Goal: Find specific page/section: Find specific page/section

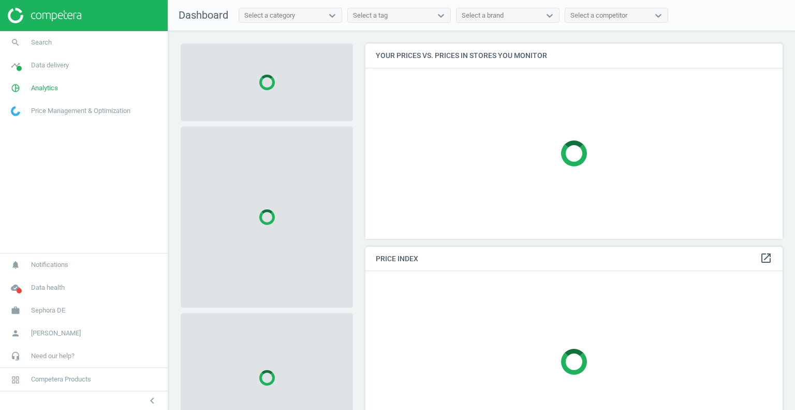
scroll to position [211, 426]
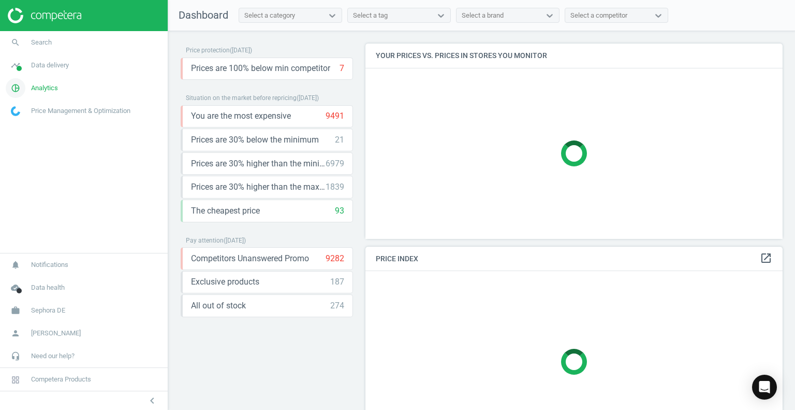
click at [35, 84] on span "Analytics" at bounding box center [44, 87] width 27 height 9
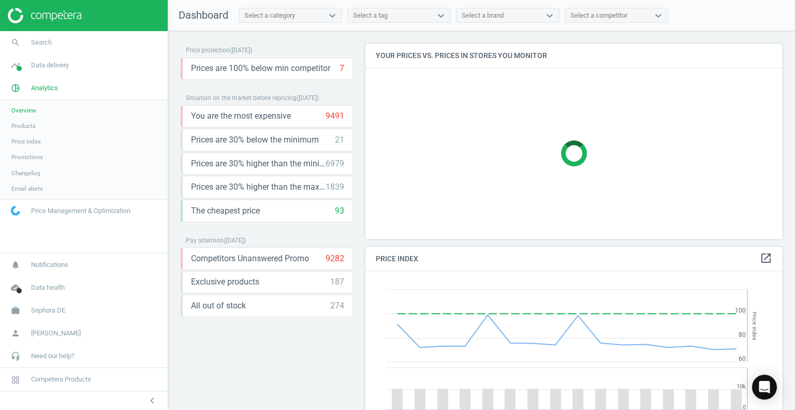
scroll to position [254, 426]
click at [29, 128] on span "Products" at bounding box center [23, 126] width 24 height 8
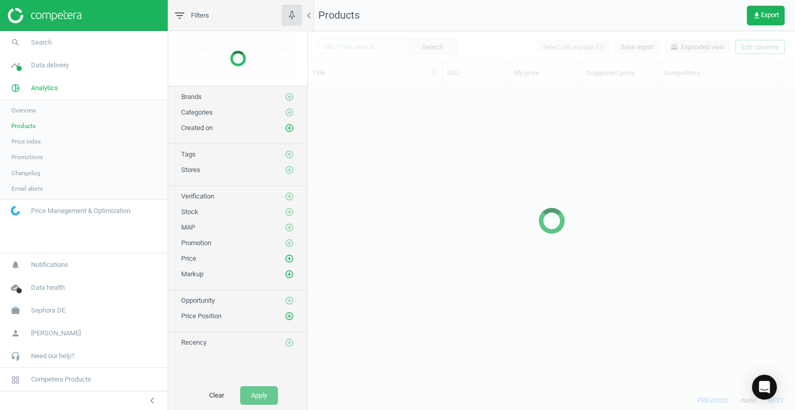
scroll to position [291, 479]
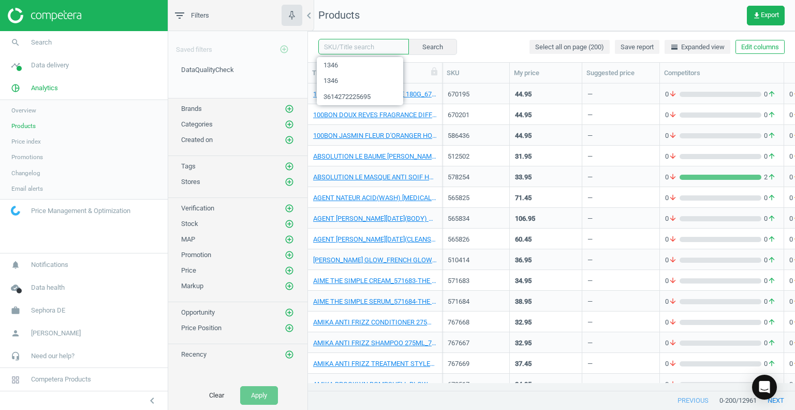
paste input "374449"
click at [360, 47] on input "374449" at bounding box center [363, 47] width 91 height 16
type input "374449"
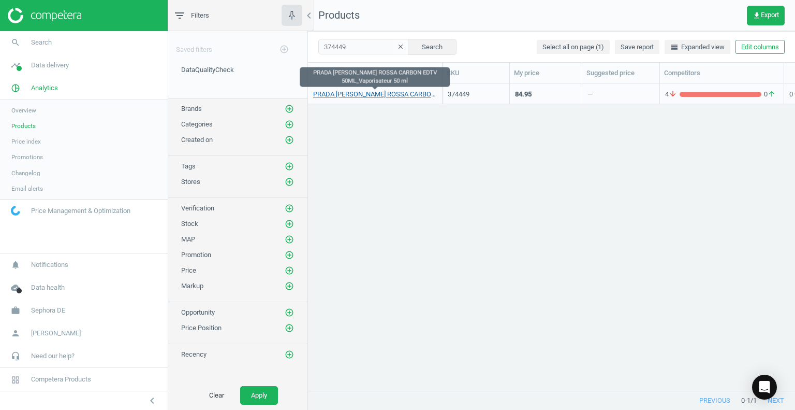
click at [383, 91] on link "PRADA [PERSON_NAME] ROSSA CARBON EDTV 50ML_Vaporisateur 50 ml" at bounding box center [375, 94] width 124 height 9
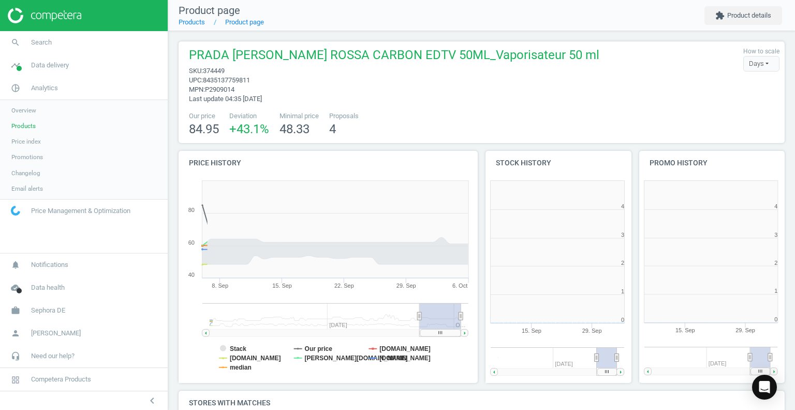
scroll to position [223, 159]
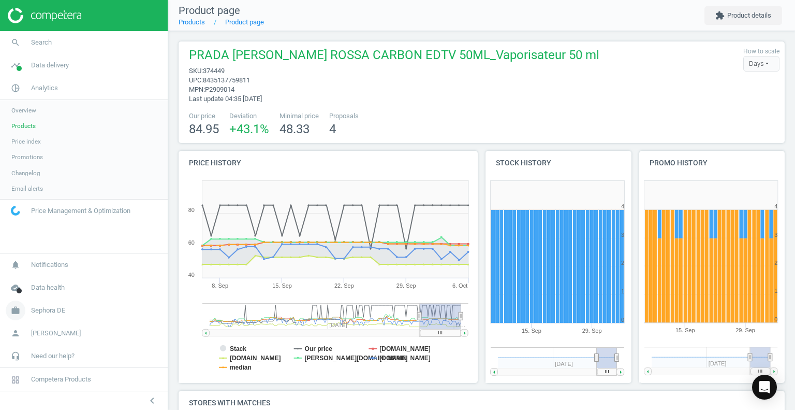
click at [53, 312] on span "Sephora DE" at bounding box center [48, 309] width 34 height 9
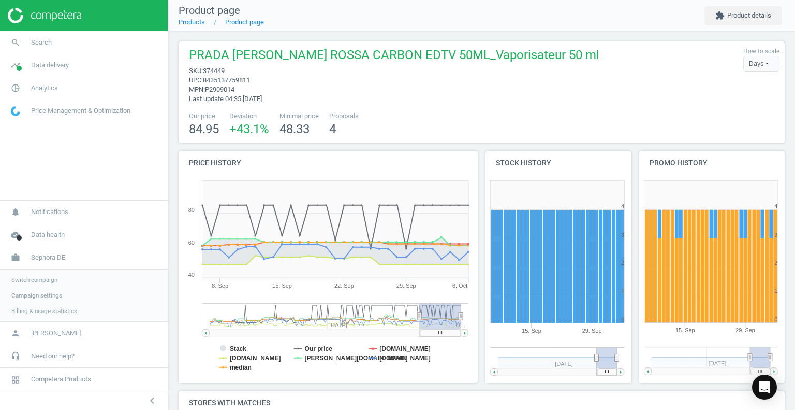
click at [54, 285] on link "Switch campaign" at bounding box center [84, 280] width 168 height 16
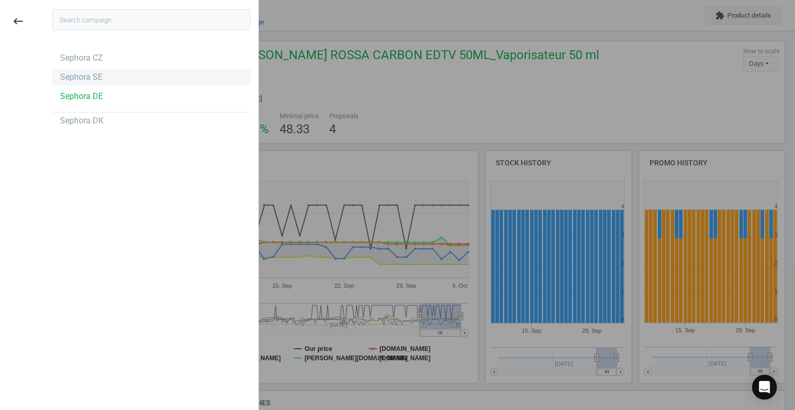
click at [87, 75] on div "Sephora SE" at bounding box center [81, 76] width 42 height 11
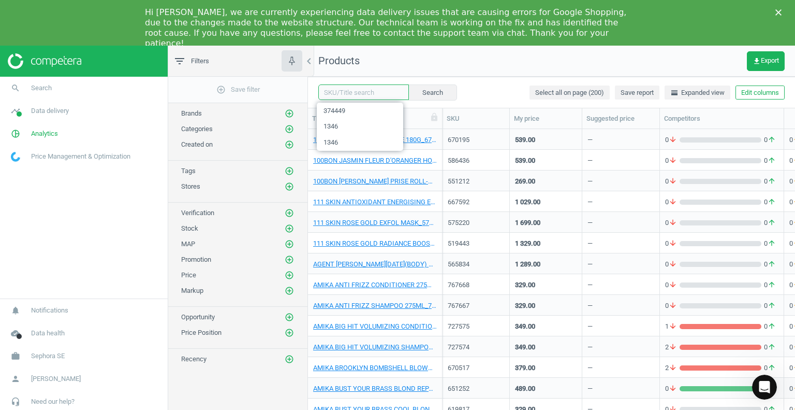
click at [365, 93] on input "text" at bounding box center [363, 92] width 91 height 16
paste input "374449"
type input "374449"
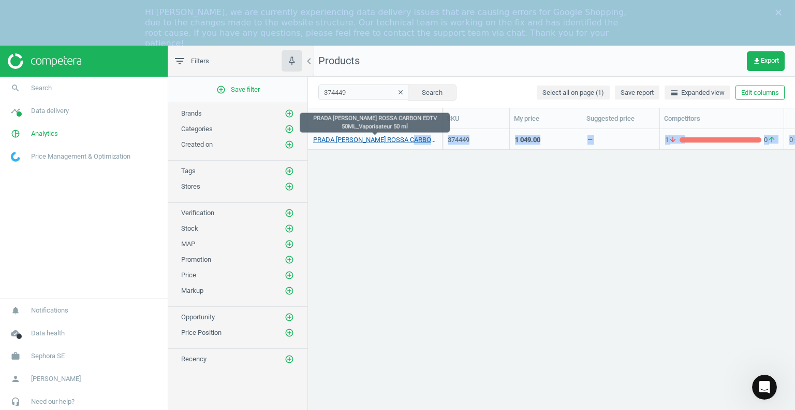
click at [410, 138] on link "PRADA [PERSON_NAME] ROSSA CARBON EDTV 50ML_Vaporisateur 50 ml" at bounding box center [375, 139] width 124 height 9
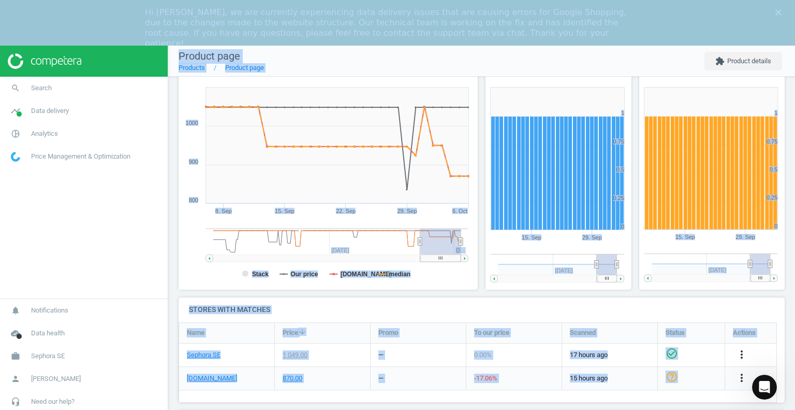
scroll to position [190, 0]
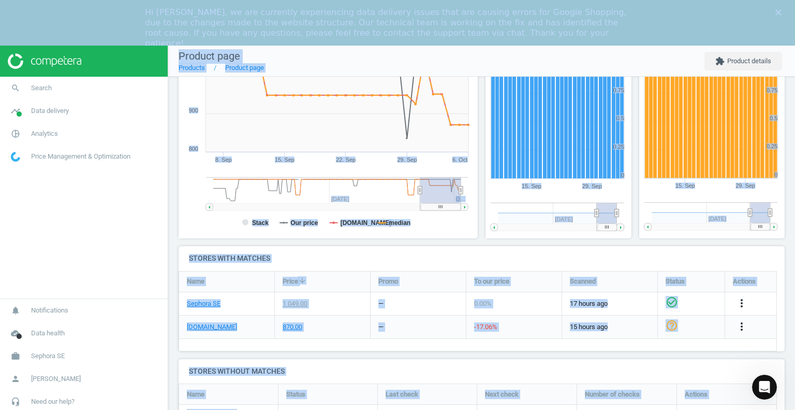
click at [421, 343] on div "Name Price arrow_downward Promo To our price Scanned Status Actions Sephora SE …" at bounding box center [478, 311] width 599 height 80
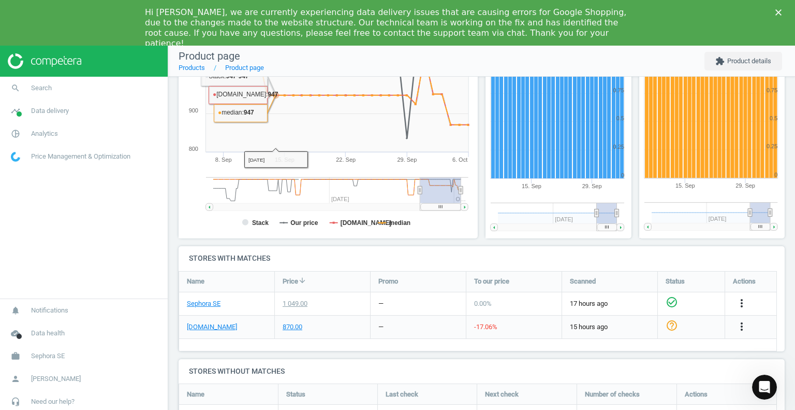
scroll to position [0, 0]
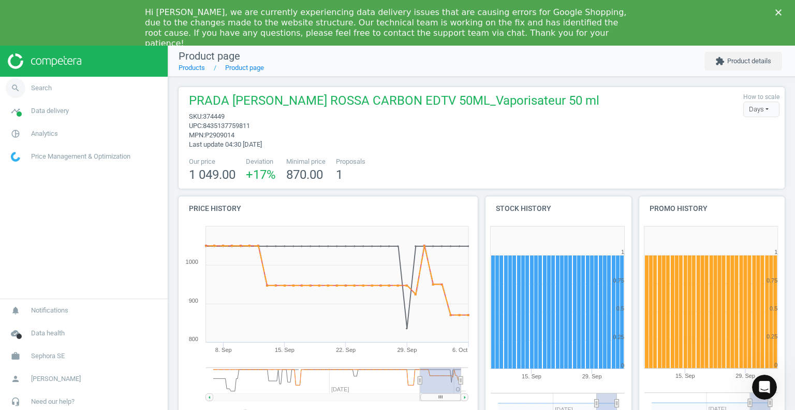
click at [40, 85] on span "Search" at bounding box center [41, 87] width 21 height 9
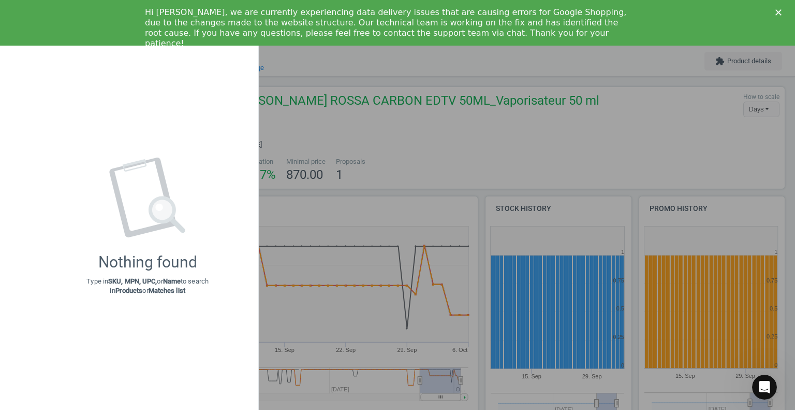
type input "411087"
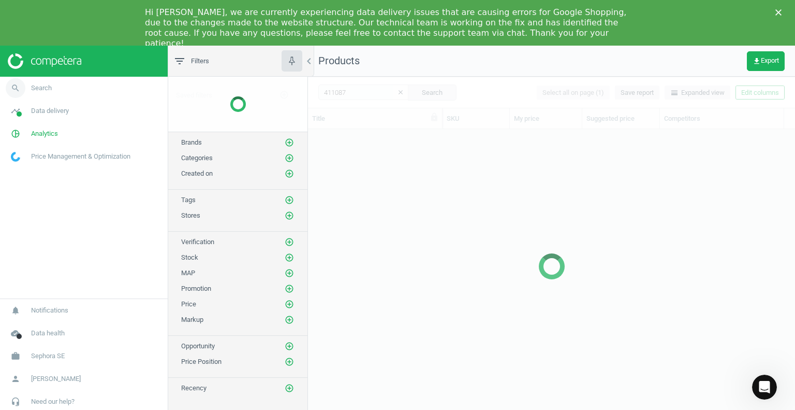
scroll to position [291, 479]
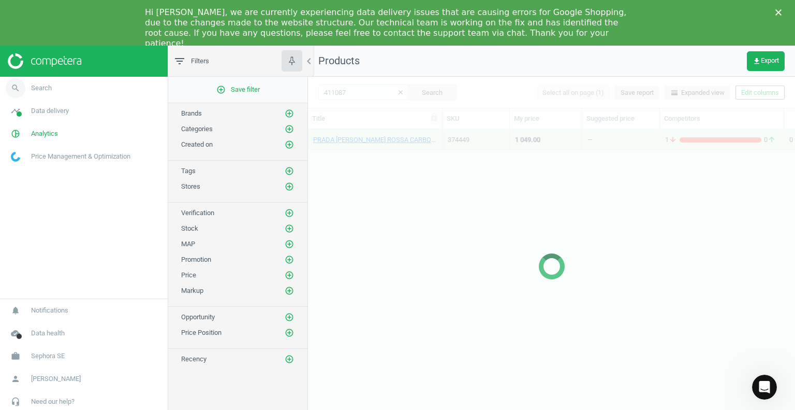
click at [28, 93] on span "search" at bounding box center [15, 88] width 31 height 23
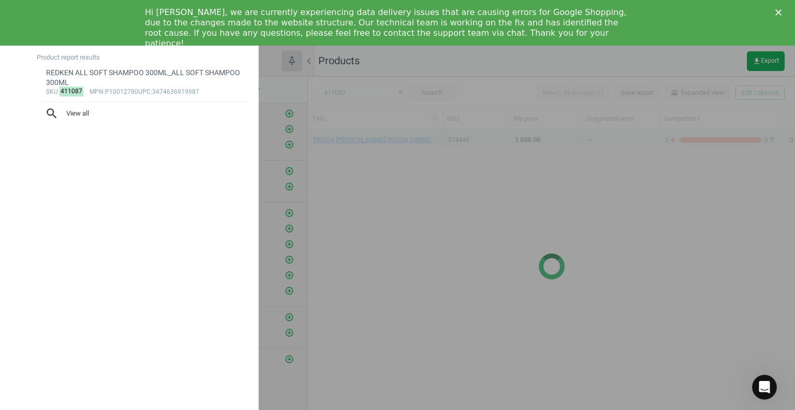
click at [31, 92] on div "411087 close Products swap_horiz Keyboard shortcuts info_outline Product report…" at bounding box center [144, 207] width 228 height 410
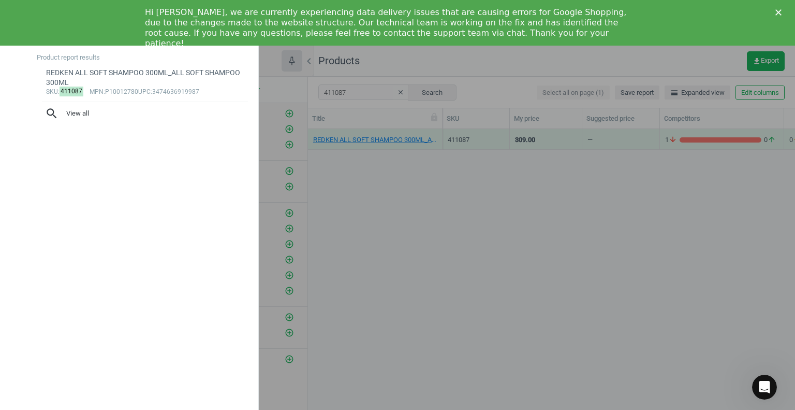
click at [290, 158] on div at bounding box center [397, 205] width 795 height 410
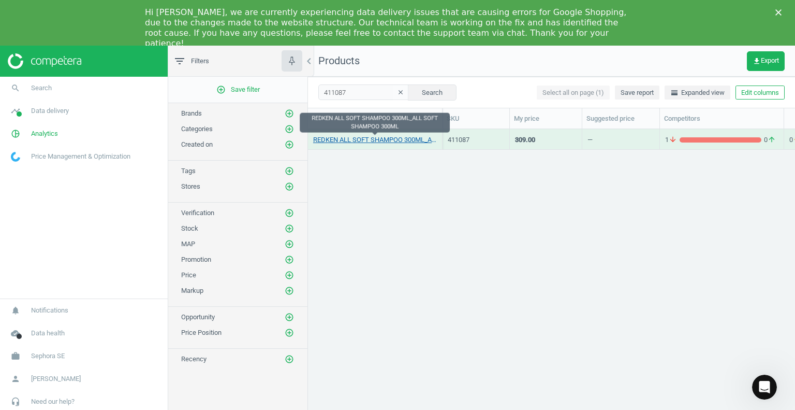
click at [383, 143] on link "REDKEN ALL SOFT SHAMPOO 300ML_ALL SOFT SHAMPOO 300ML" at bounding box center [375, 139] width 124 height 9
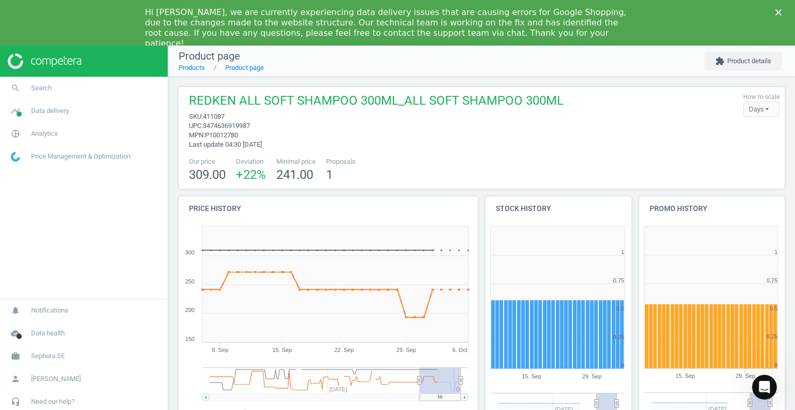
scroll to position [190, 0]
